Goal: Task Accomplishment & Management: Use online tool/utility

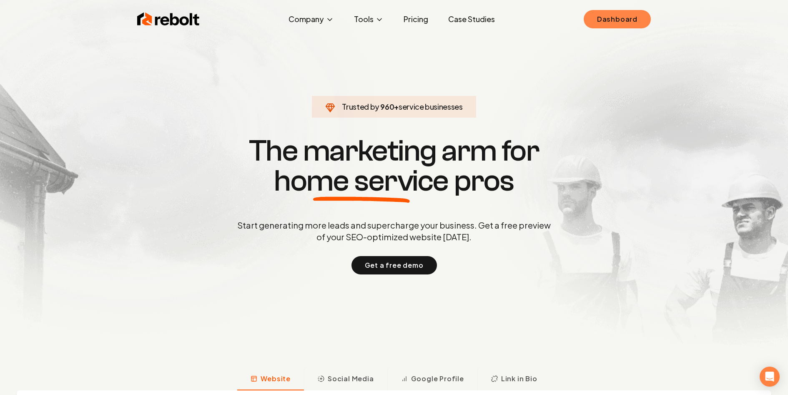
click at [608, 23] on link "Dashboard" at bounding box center [616, 19] width 67 height 18
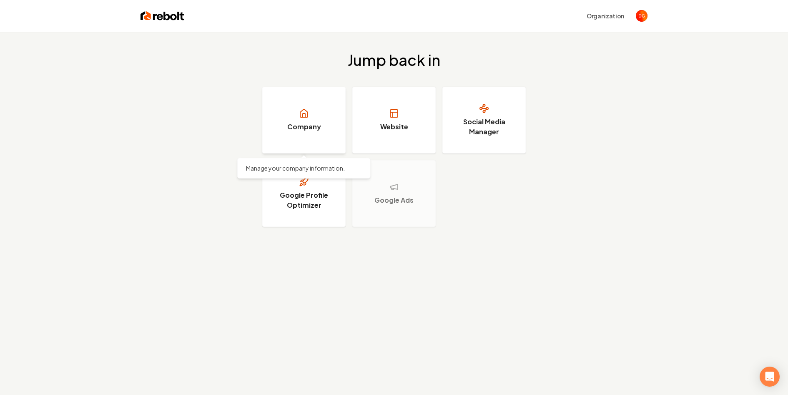
click at [304, 112] on icon at bounding box center [304, 113] width 10 height 10
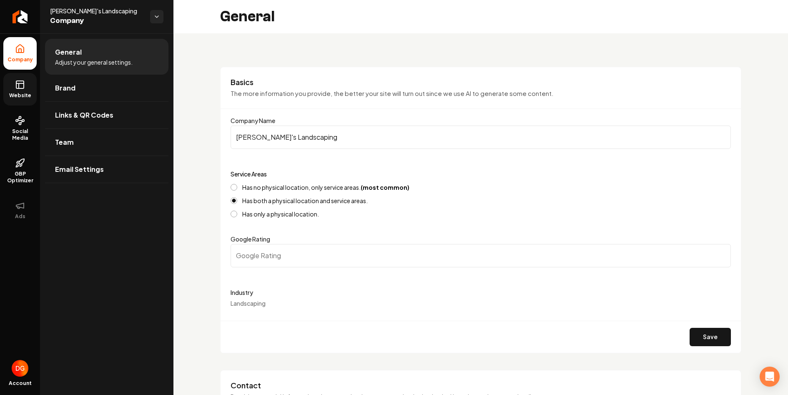
click at [14, 90] on link "Website" at bounding box center [19, 89] width 33 height 33
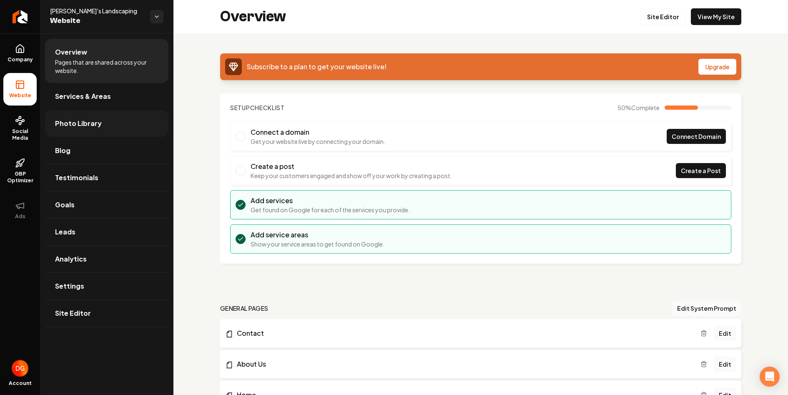
click at [93, 126] on span "Photo Library" at bounding box center [78, 123] width 47 height 10
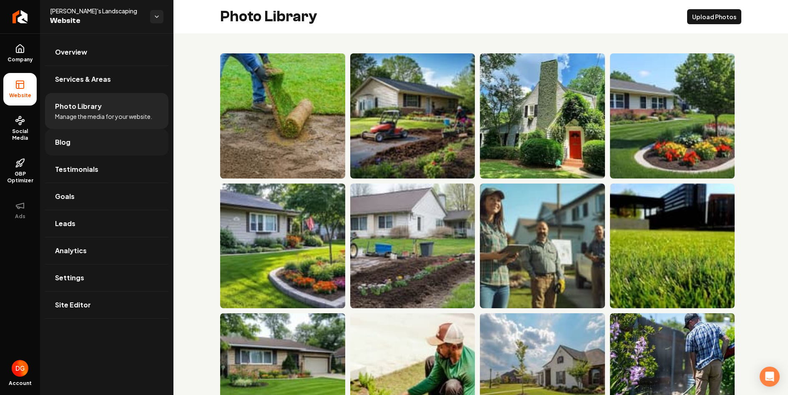
click at [85, 144] on link "Blog" at bounding box center [106, 142] width 123 height 27
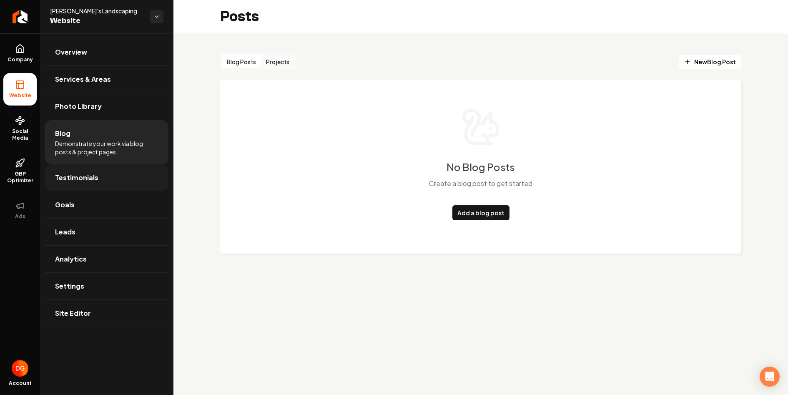
click at [83, 178] on span "Testimonials" at bounding box center [76, 178] width 43 height 10
click at [80, 207] on link "Goals" at bounding box center [106, 204] width 123 height 27
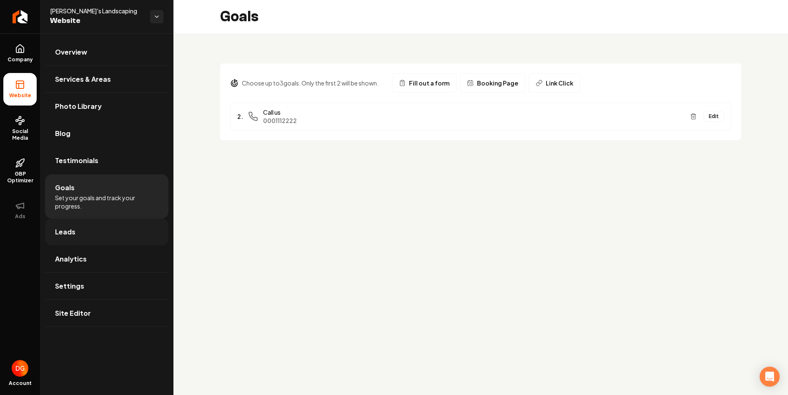
click at [81, 226] on link "Leads" at bounding box center [106, 231] width 123 height 27
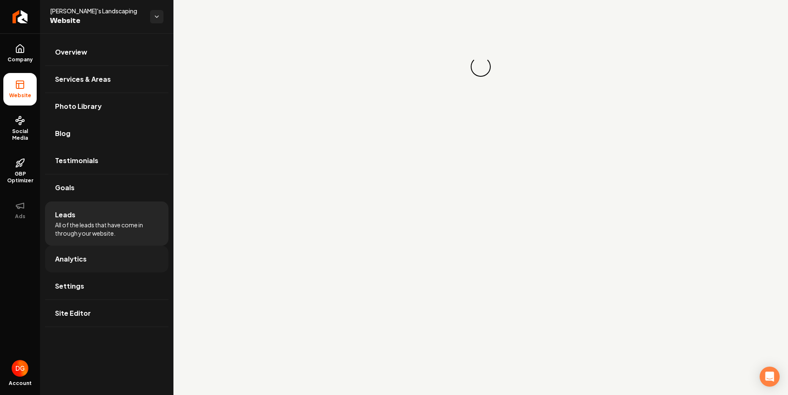
click at [86, 260] on link "Analytics" at bounding box center [106, 258] width 123 height 27
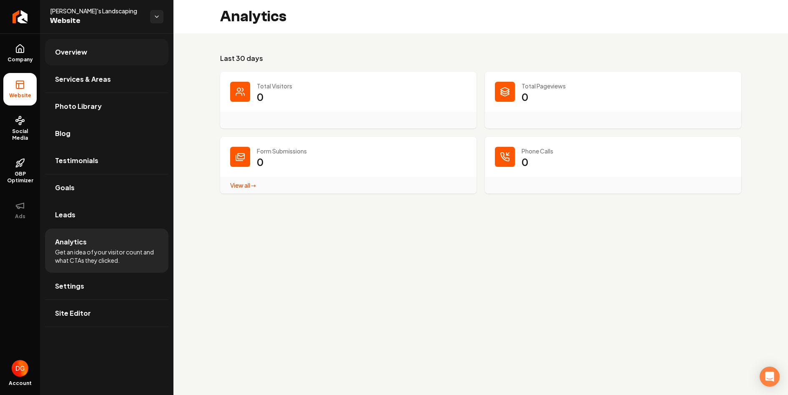
click at [80, 44] on link "Overview" at bounding box center [106, 52] width 123 height 27
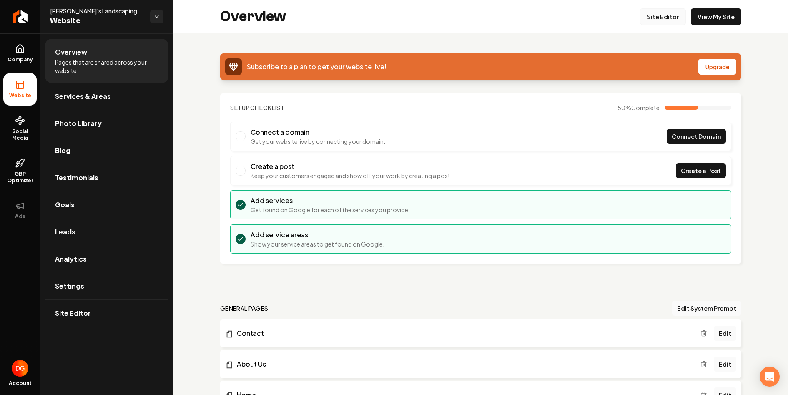
click at [665, 21] on link "Site Editor" at bounding box center [663, 16] width 46 height 17
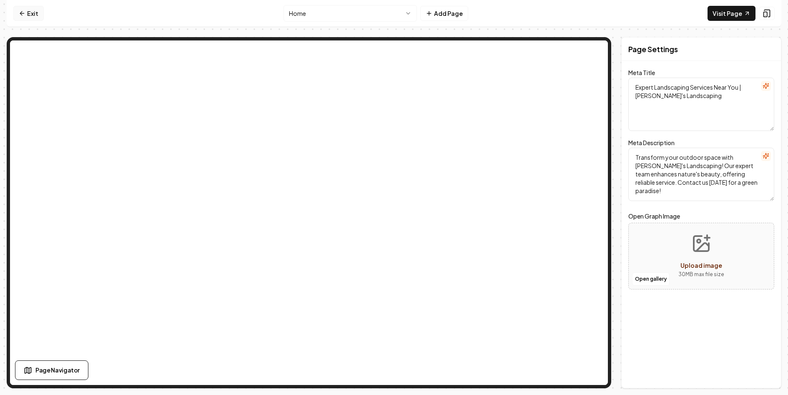
click at [38, 13] on link "Exit" at bounding box center [28, 13] width 30 height 15
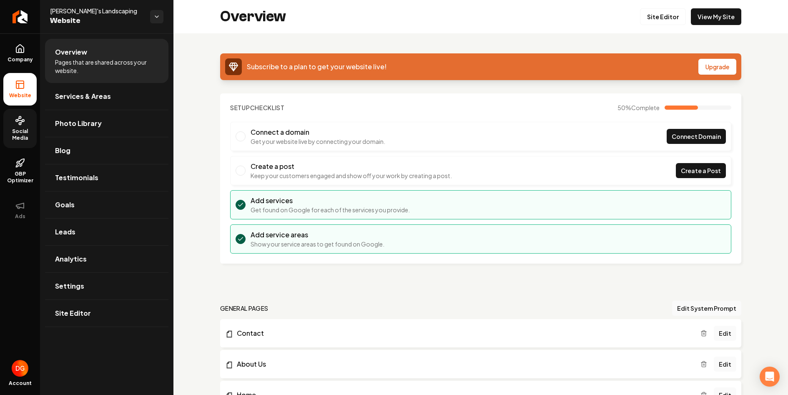
click at [20, 139] on span "Social Media" at bounding box center [19, 134] width 33 height 13
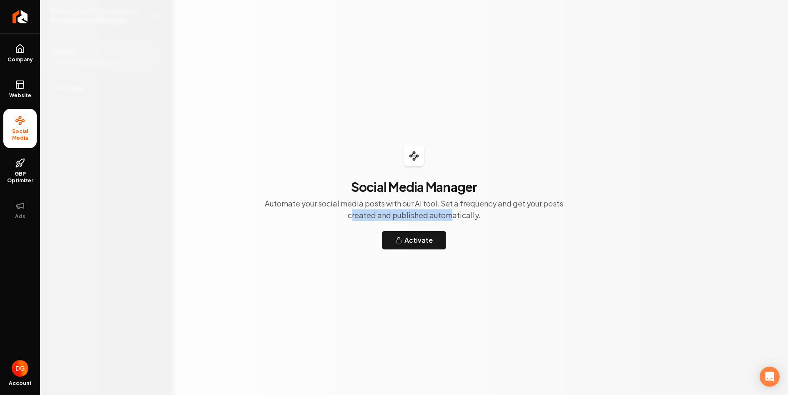
drag, startPoint x: 351, startPoint y: 217, endPoint x: 451, endPoint y: 217, distance: 99.6
click at [451, 217] on p "Automate your social media posts with our AI tool. Set a frequency and get your…" at bounding box center [414, 209] width 320 height 23
click at [22, 14] on icon "Return to dashboard" at bounding box center [19, 16] width 13 height 13
